Goal: Task Accomplishment & Management: Use online tool/utility

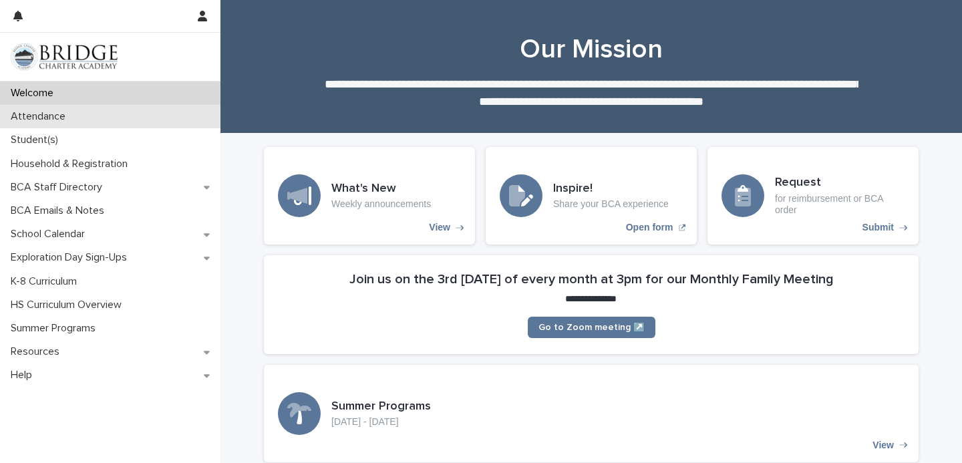
click at [130, 114] on div "Attendance" at bounding box center [110, 116] width 220 height 23
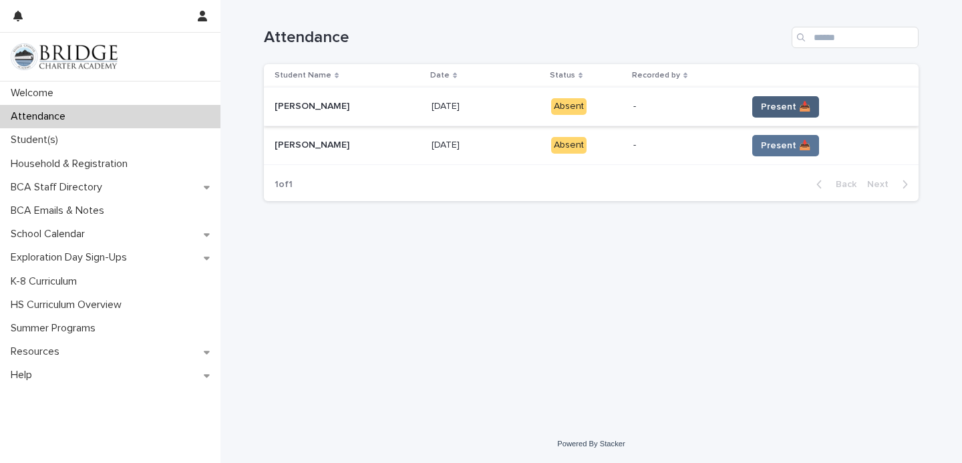
click at [780, 97] on button "Present 📥" at bounding box center [785, 106] width 67 height 21
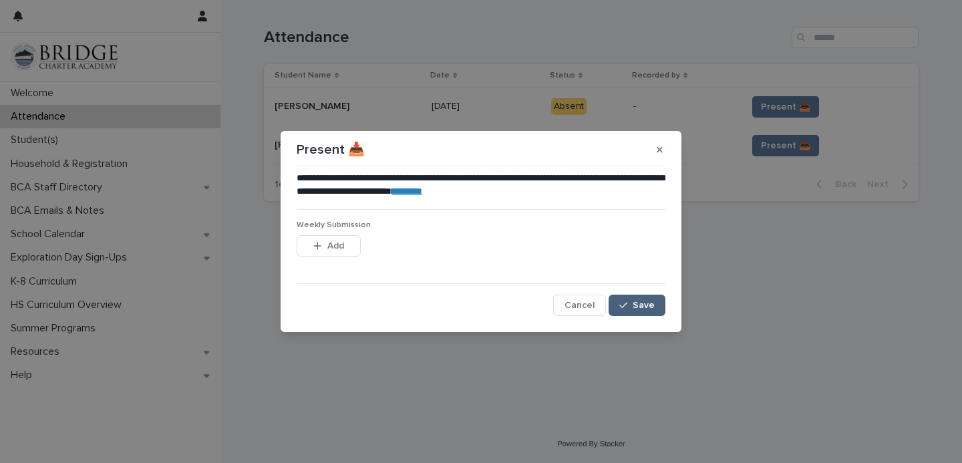
click at [627, 309] on icon "button" at bounding box center [623, 305] width 8 height 9
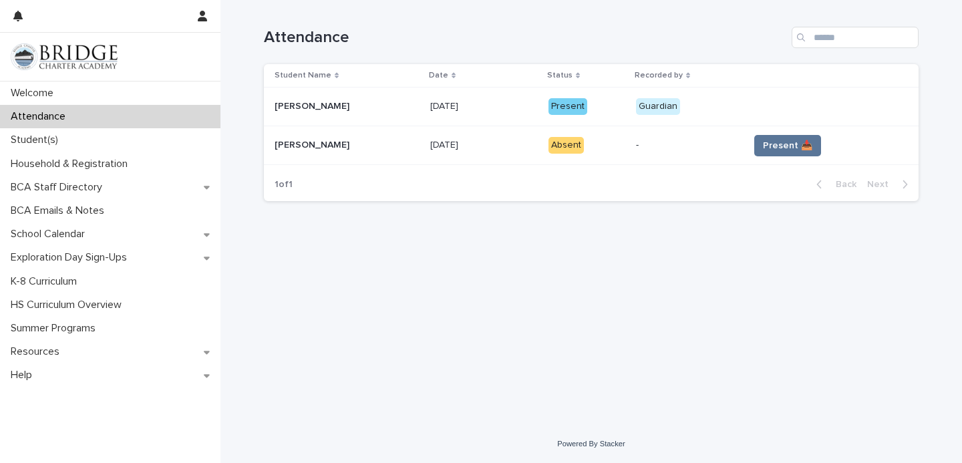
click at [766, 151] on span "Present 📥" at bounding box center [787, 145] width 49 height 13
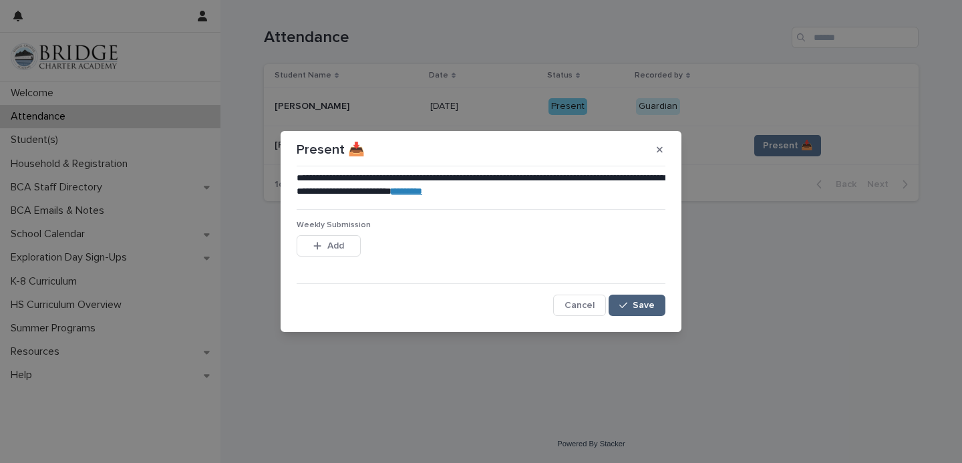
click at [647, 305] on span "Save" at bounding box center [644, 305] width 22 height 9
